Goal: Task Accomplishment & Management: Manage account settings

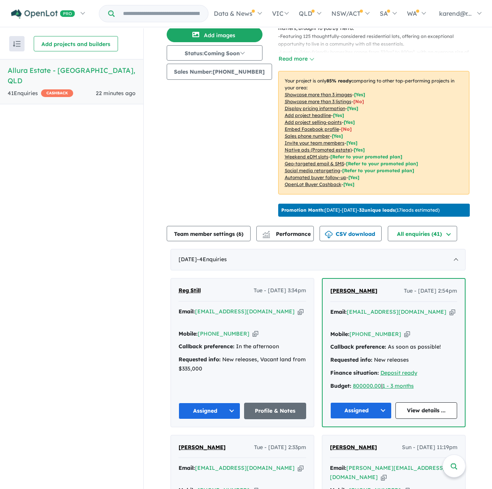
scroll to position [115, 0]
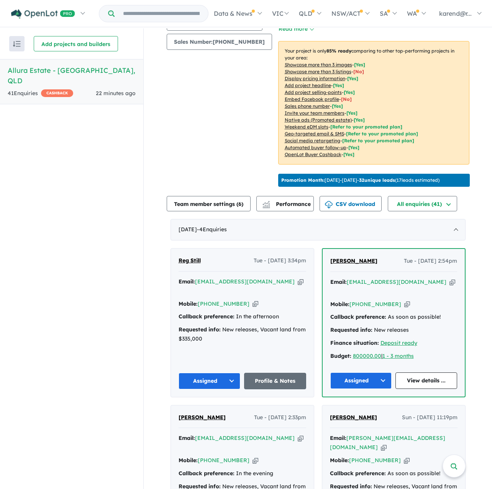
click at [298, 278] on icon "button" at bounding box center [301, 281] width 6 height 8
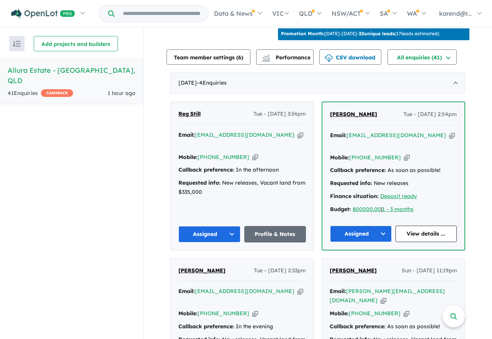
scroll to position [258, 0]
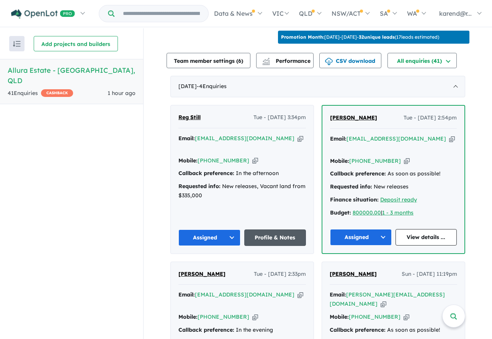
click at [274, 230] on link "Profile & Notes" at bounding box center [275, 238] width 62 height 16
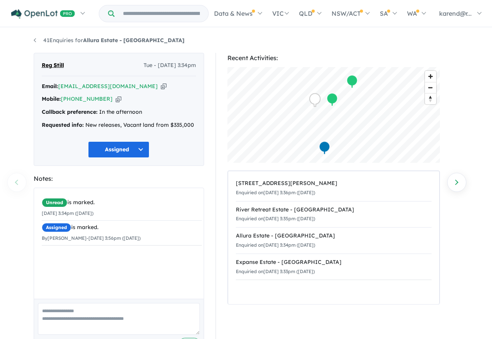
click at [116, 100] on icon "button" at bounding box center [119, 99] width 6 height 8
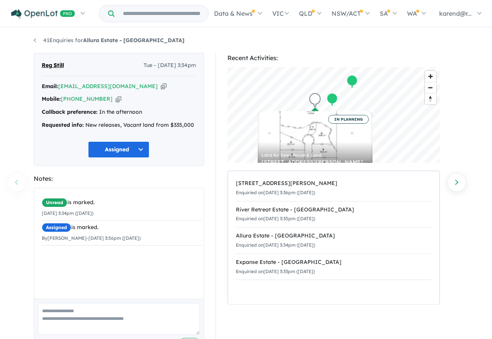
click at [161, 85] on icon "button" at bounding box center [164, 86] width 6 height 8
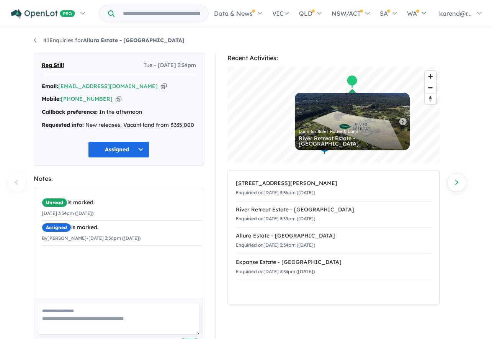
click at [116, 146] on button "Assigned" at bounding box center [118, 149] width 61 height 16
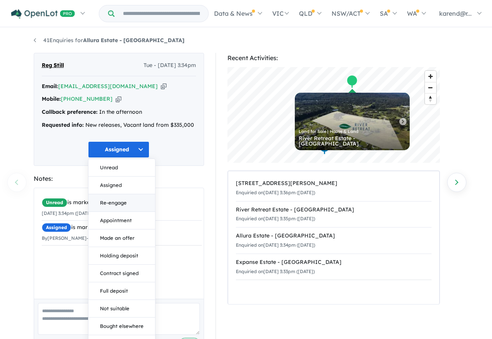
click at [128, 208] on button "Re-engage" at bounding box center [122, 203] width 67 height 18
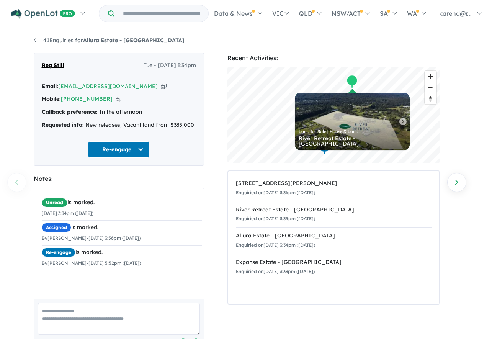
click at [61, 41] on link "41 Enquiries for Allura Estate - [GEOGRAPHIC_DATA]" at bounding box center [109, 40] width 151 height 7
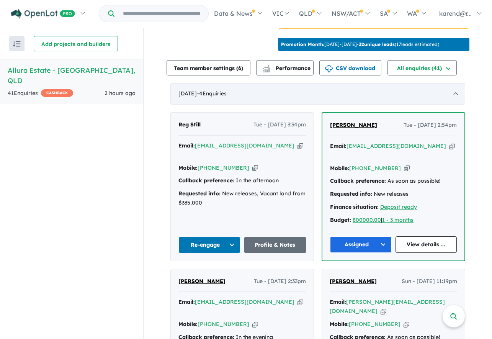
scroll to position [268, 0]
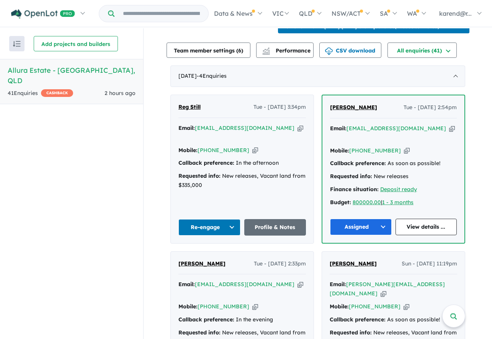
click at [359, 104] on span "[PERSON_NAME]" at bounding box center [353, 107] width 47 height 7
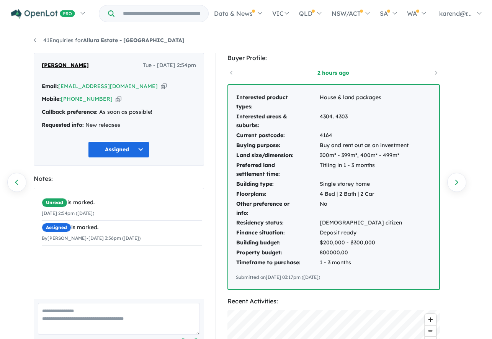
click at [161, 85] on icon "button" at bounding box center [164, 86] width 6 height 8
click at [116, 97] on icon "button" at bounding box center [119, 99] width 6 height 8
click at [161, 87] on icon "button" at bounding box center [164, 86] width 6 height 8
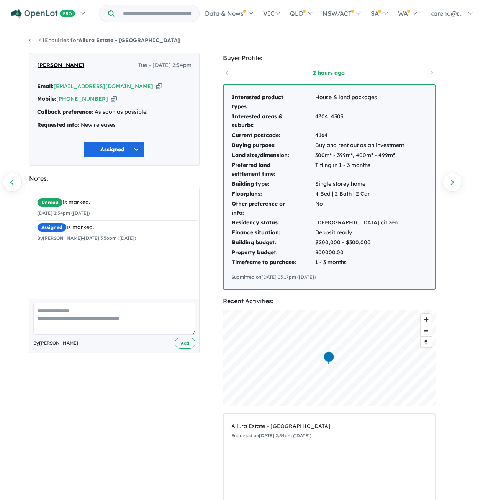
click at [96, 148] on button "Assigned" at bounding box center [114, 149] width 61 height 16
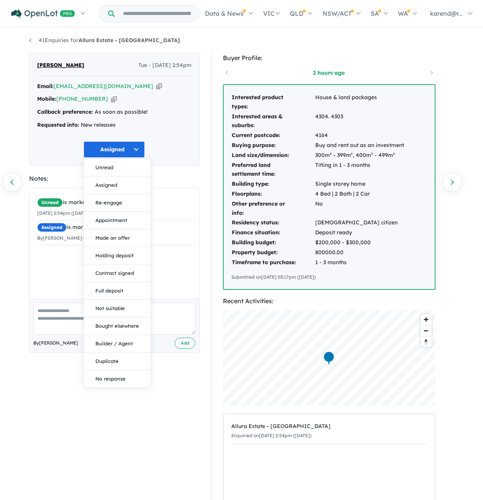
click at [96, 148] on button "Assigned" at bounding box center [114, 149] width 61 height 16
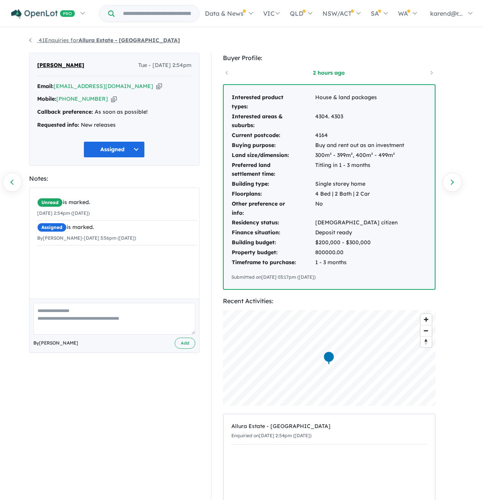
click at [31, 41] on link "41 Enquiries for Allura Estate - [GEOGRAPHIC_DATA]" at bounding box center [104, 40] width 151 height 7
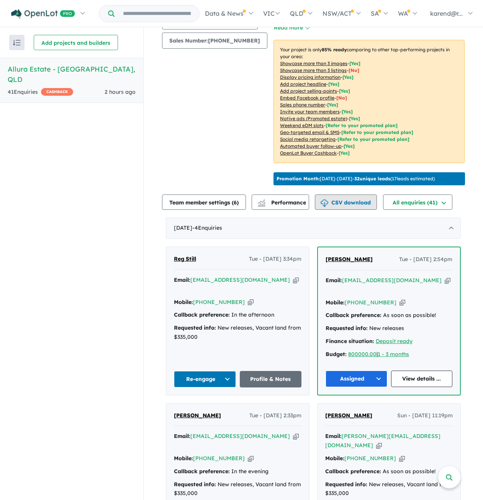
scroll to position [173, 0]
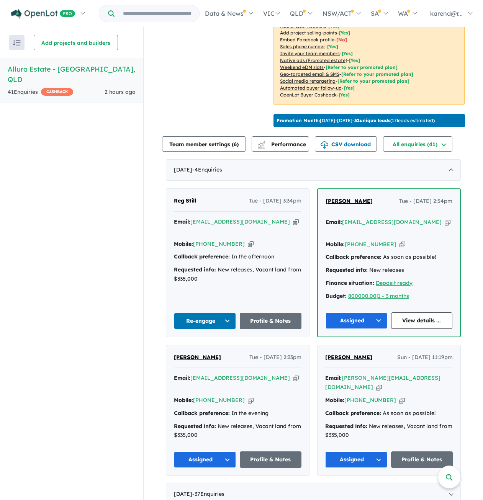
click at [293, 339] on icon "button" at bounding box center [296, 378] width 6 height 8
click at [352, 313] on button "Assigned" at bounding box center [357, 321] width 62 height 16
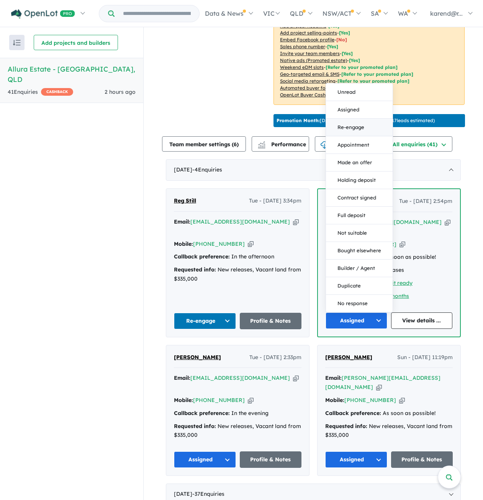
click at [362, 119] on button "Re-engage" at bounding box center [359, 128] width 67 height 18
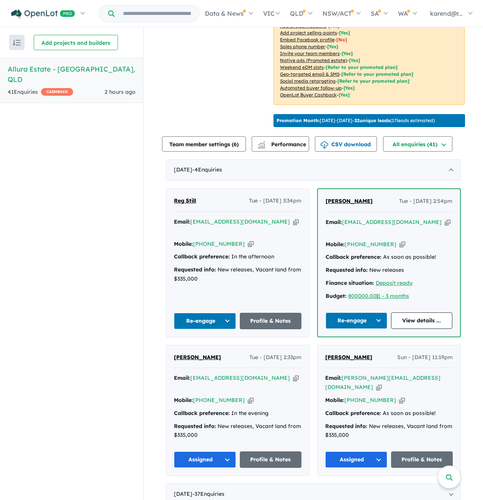
click at [248, 339] on icon "button" at bounding box center [251, 401] width 6 height 8
click at [293, 339] on icon "button" at bounding box center [296, 378] width 6 height 8
click at [253, 339] on link "Profile & Notes" at bounding box center [271, 460] width 62 height 16
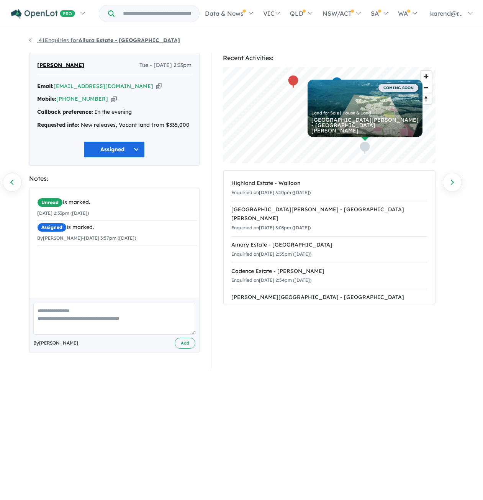
click at [33, 42] on link "41 Enquiries for Allura Estate - [GEOGRAPHIC_DATA]" at bounding box center [104, 40] width 151 height 7
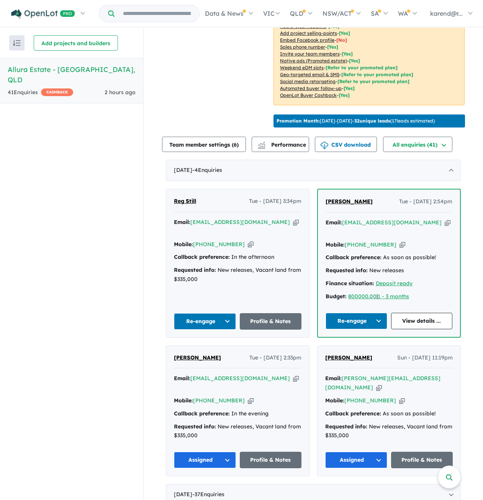
scroll to position [1, 0]
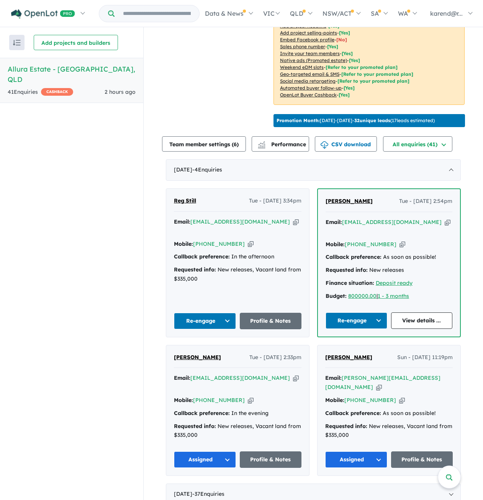
click at [213, 452] on button "Assigned" at bounding box center [205, 460] width 62 height 16
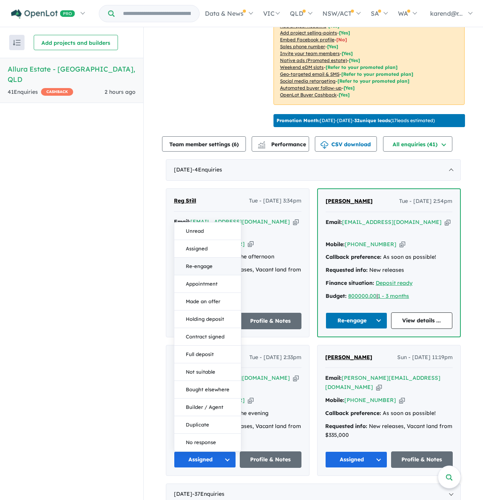
click at [200, 258] on button "Re-engage" at bounding box center [207, 267] width 67 height 18
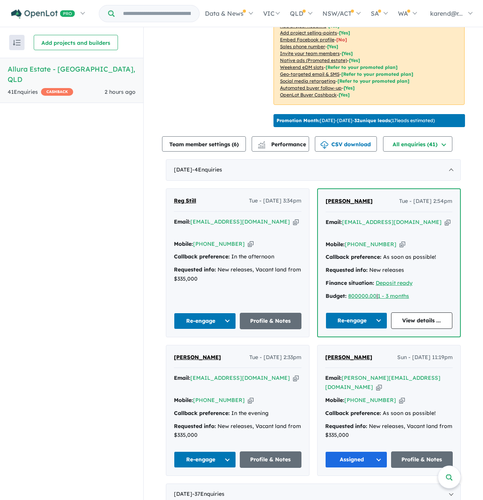
click at [345, 354] on span "[PERSON_NAME]" at bounding box center [348, 357] width 47 height 7
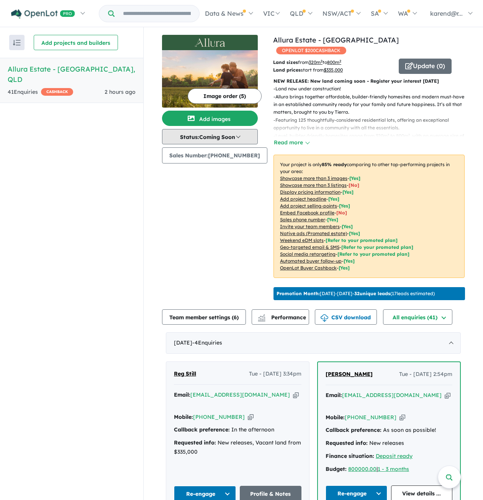
scroll to position [0, 0]
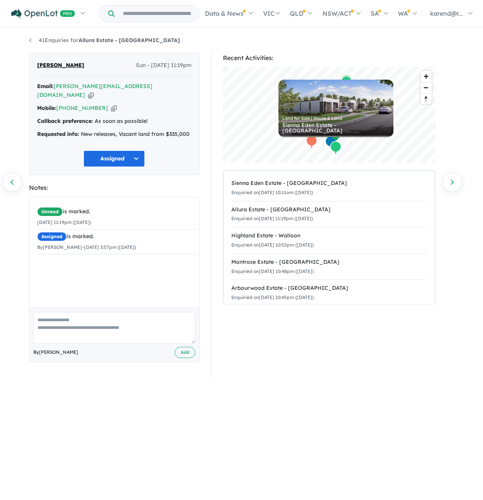
click at [94, 91] on icon "button" at bounding box center [91, 95] width 6 height 8
click at [111, 104] on icon "button" at bounding box center [114, 108] width 6 height 8
click at [94, 91] on icon "button" at bounding box center [91, 95] width 6 height 8
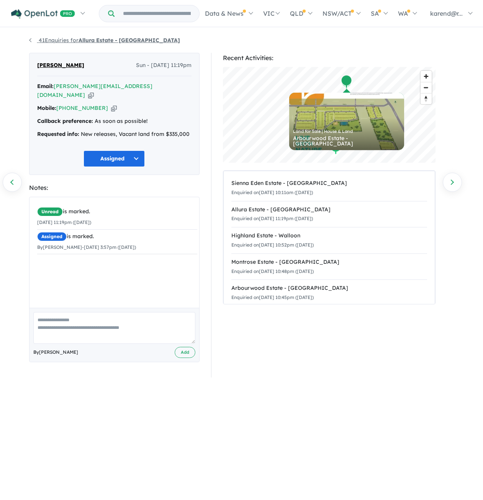
click at [43, 39] on link "41 Enquiries for Allura Estate - [GEOGRAPHIC_DATA]" at bounding box center [104, 40] width 151 height 7
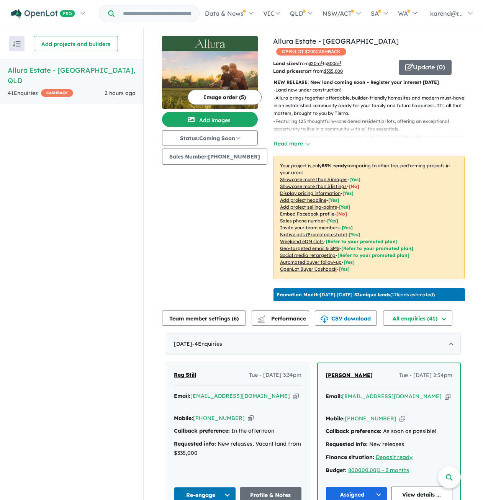
scroll to position [173, 0]
